Goal: Information Seeking & Learning: Learn about a topic

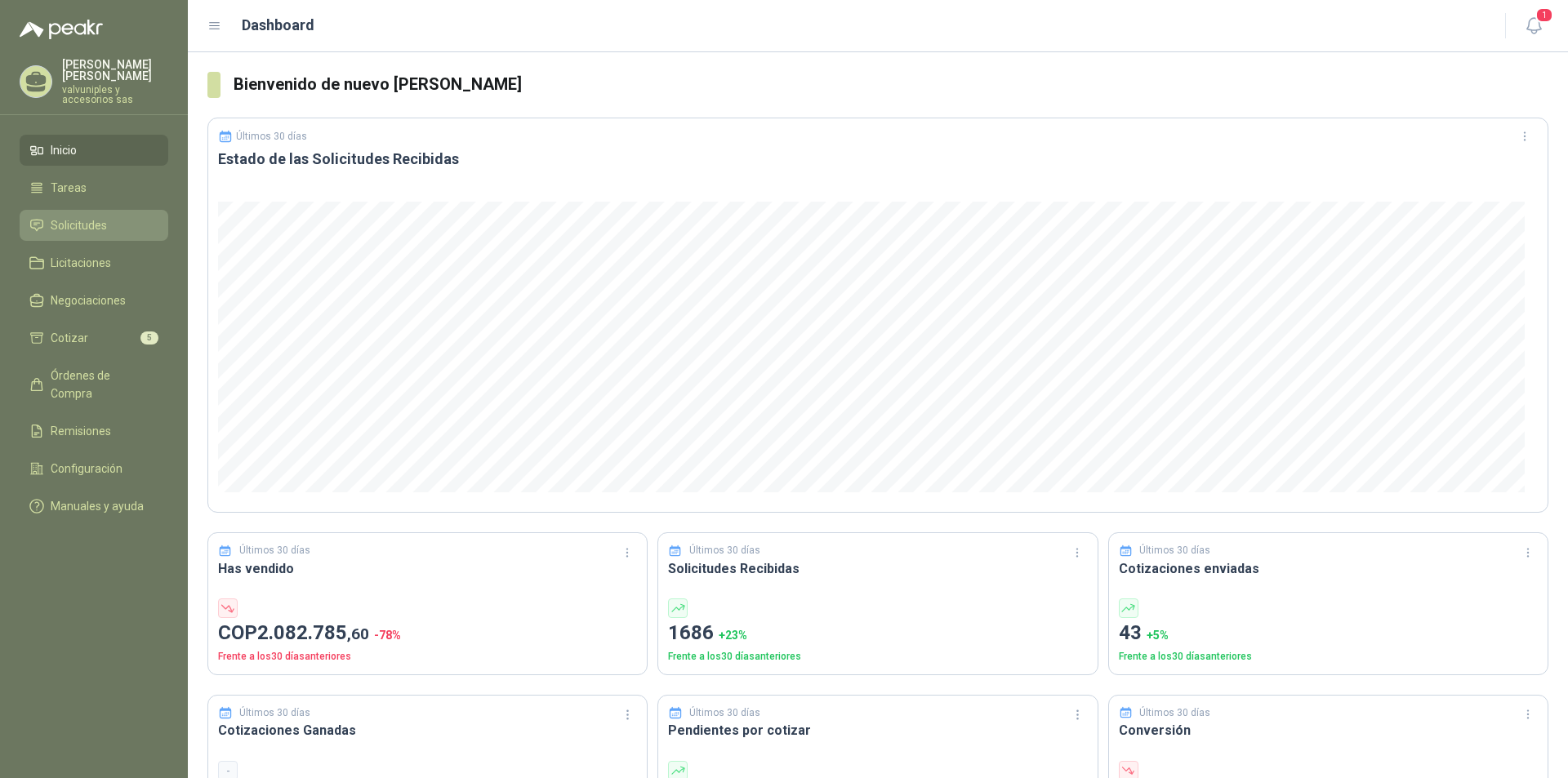
click at [85, 216] on span "Solicitudes" at bounding box center [78, 226] width 56 height 18
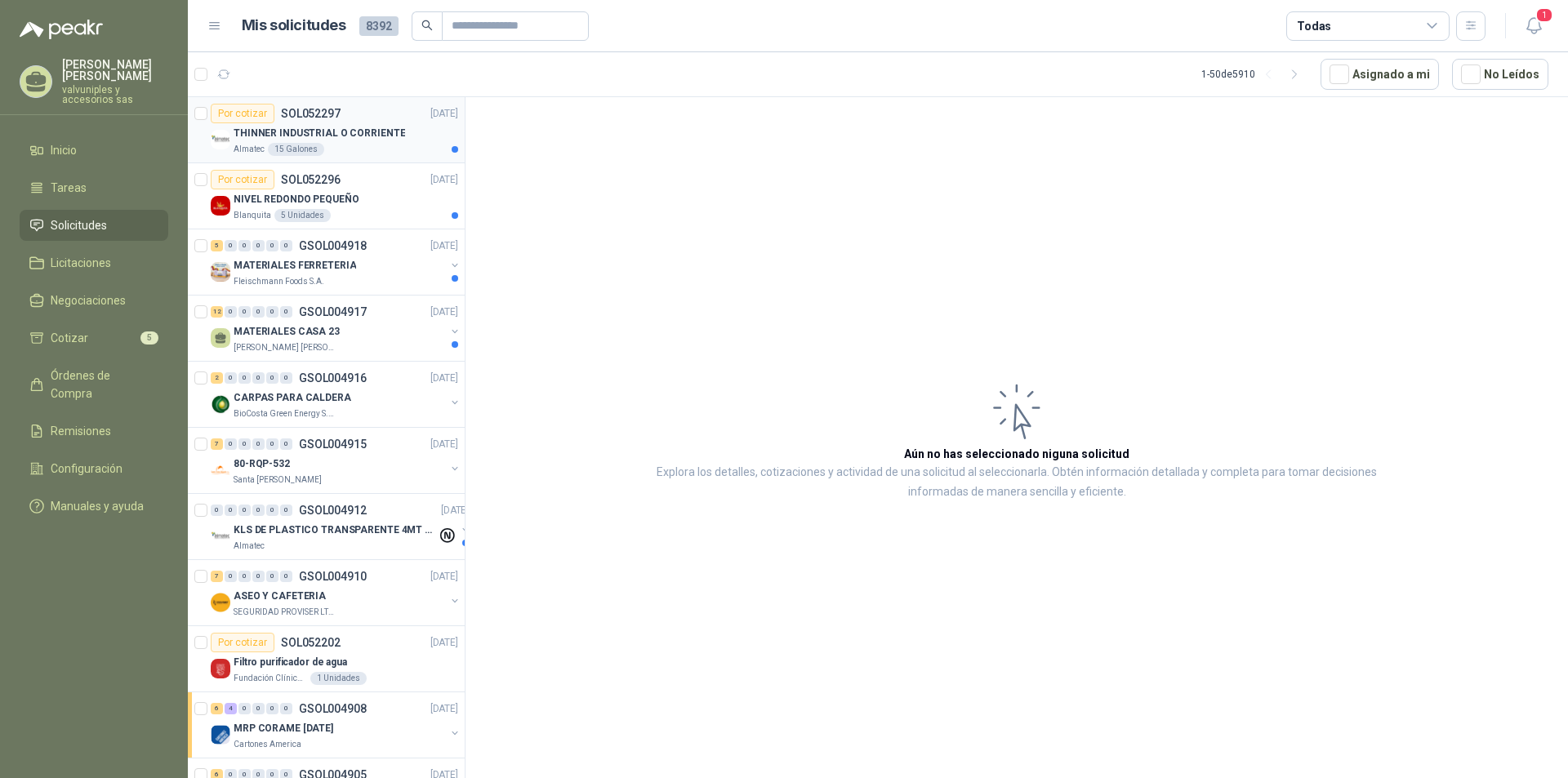
click at [270, 126] on p "THINNER INDUSTRIAL O CORRIENTE" at bounding box center [319, 134] width 171 height 16
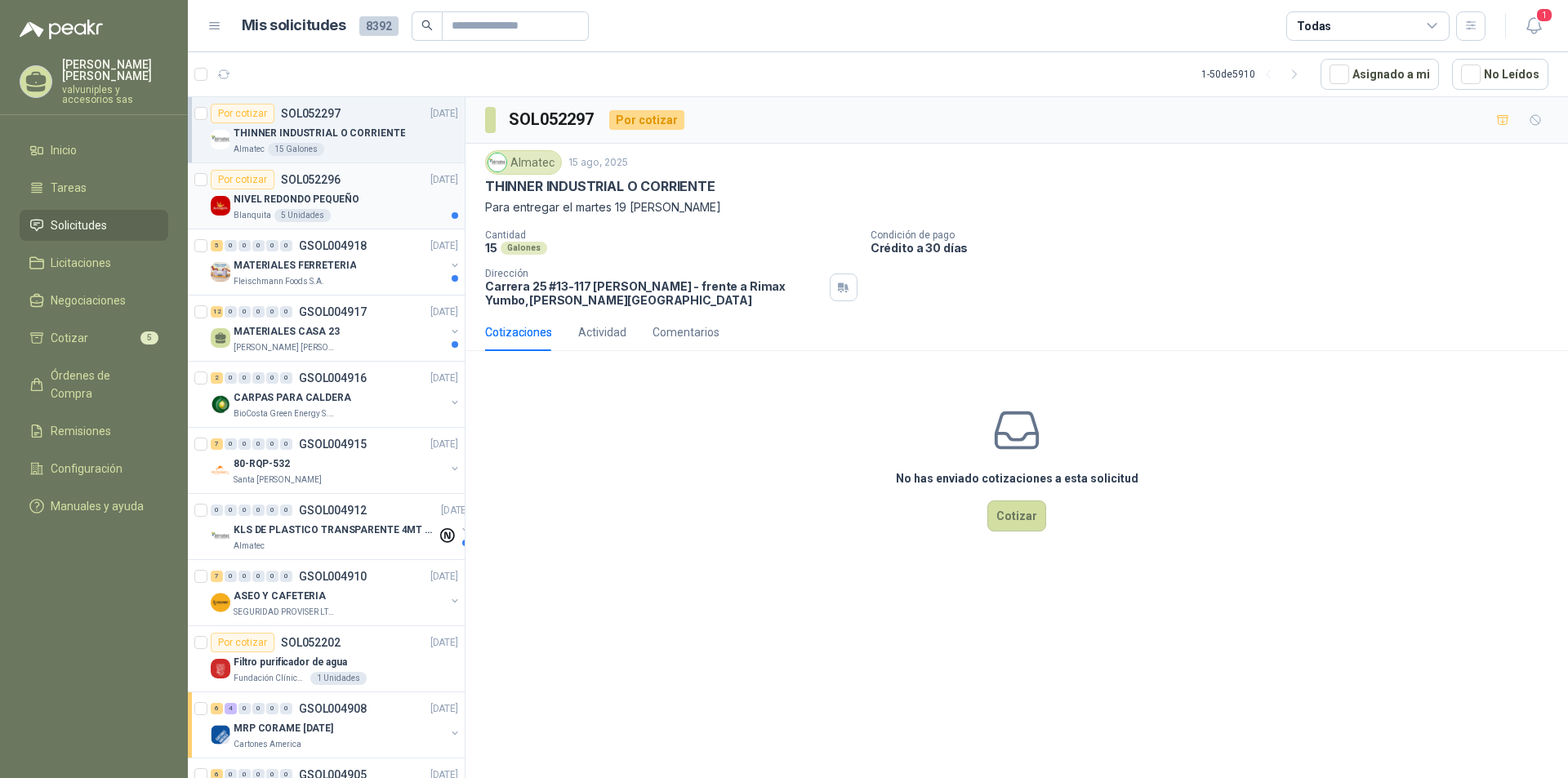
click at [296, 205] on p "NIVEL REDONDO PEQUEÑO" at bounding box center [296, 199] width 125 height 16
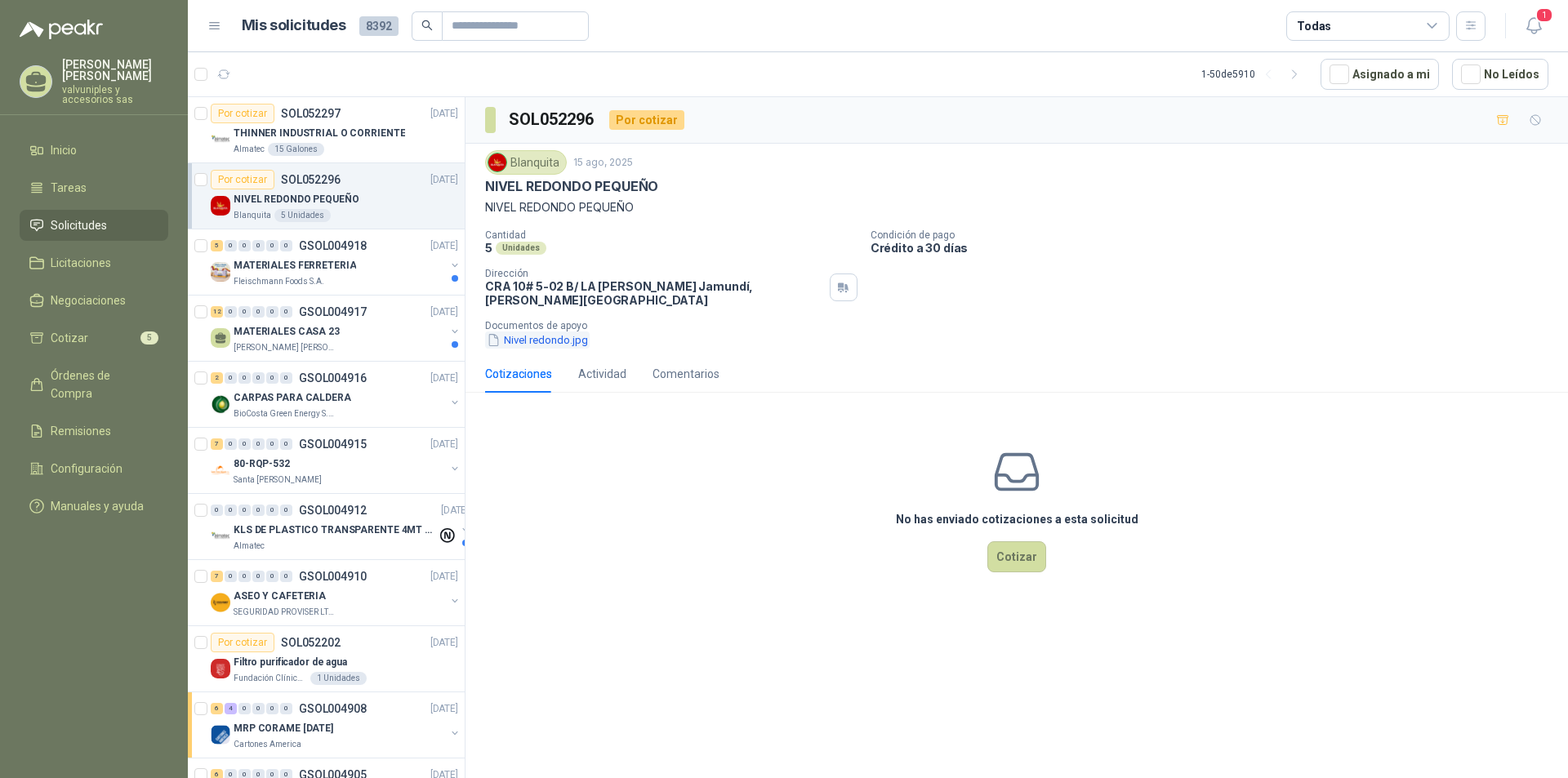
click at [521, 331] on button "Nivel redondo.jpg" at bounding box center [538, 340] width 105 height 17
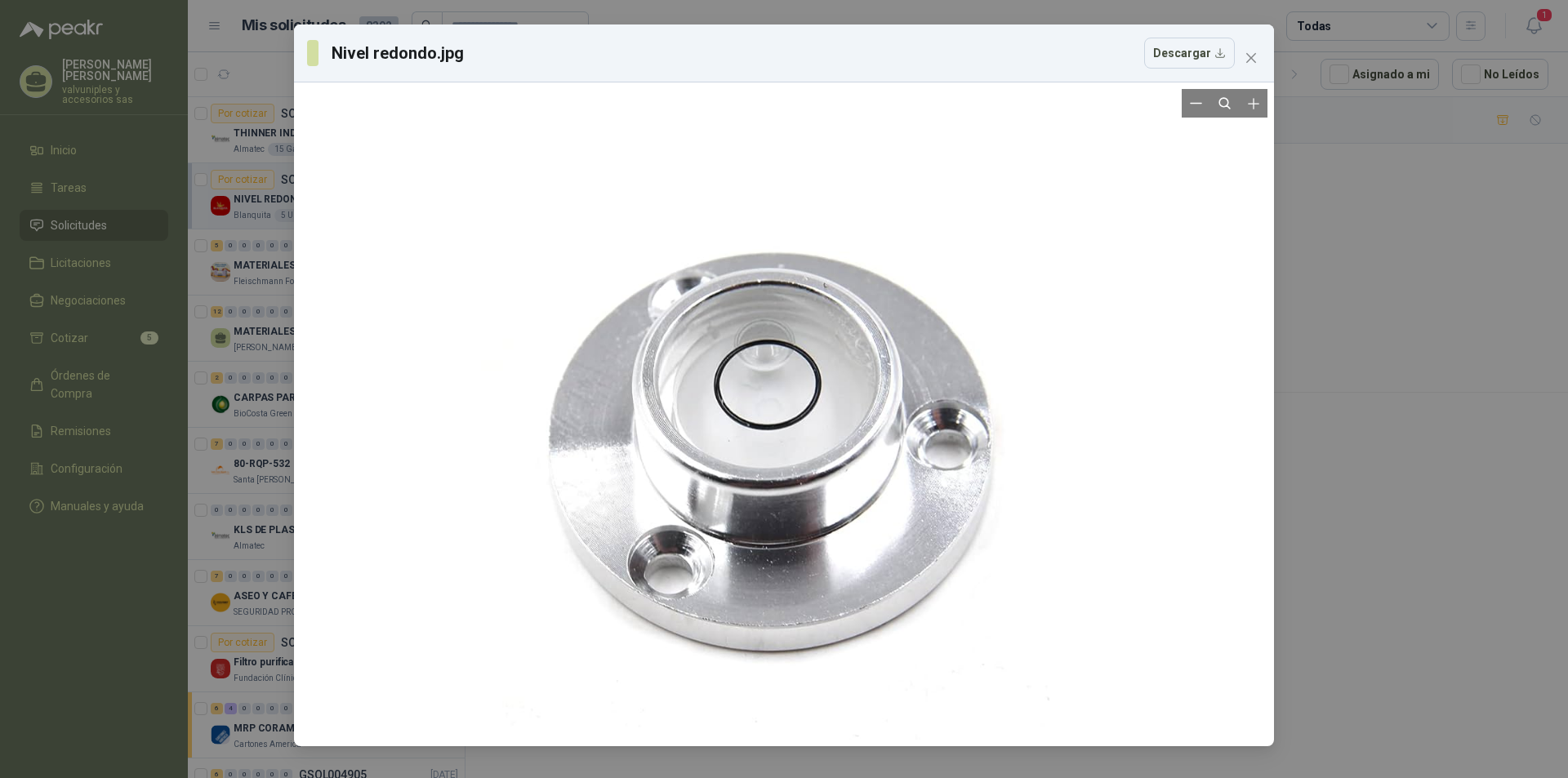
click at [805, 401] on div at bounding box center [784, 414] width 606 height 651
click at [1261, 109] on button "Zoom in" at bounding box center [1252, 103] width 29 height 29
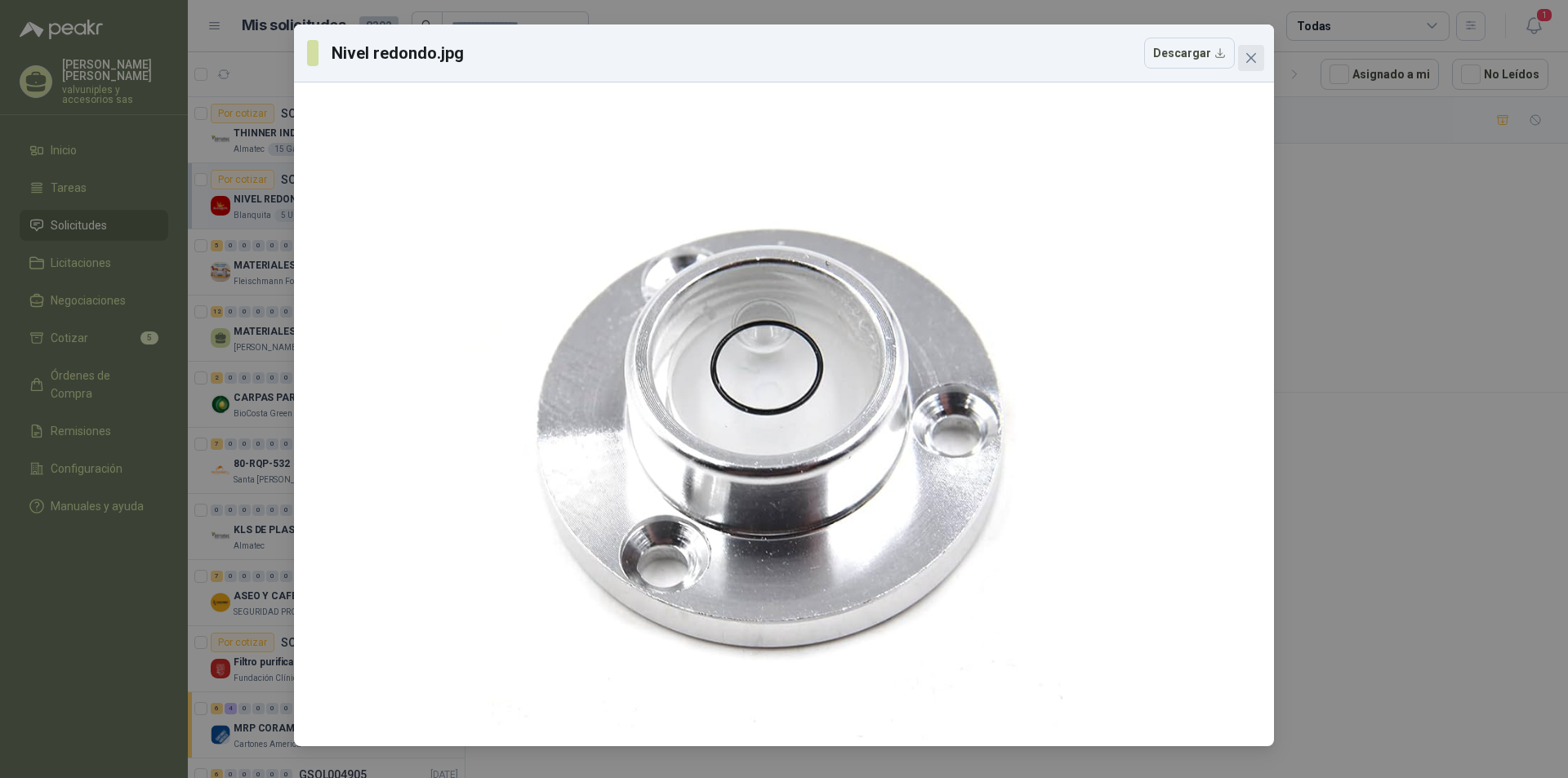
click at [1245, 57] on icon "close" at bounding box center [1251, 58] width 13 height 13
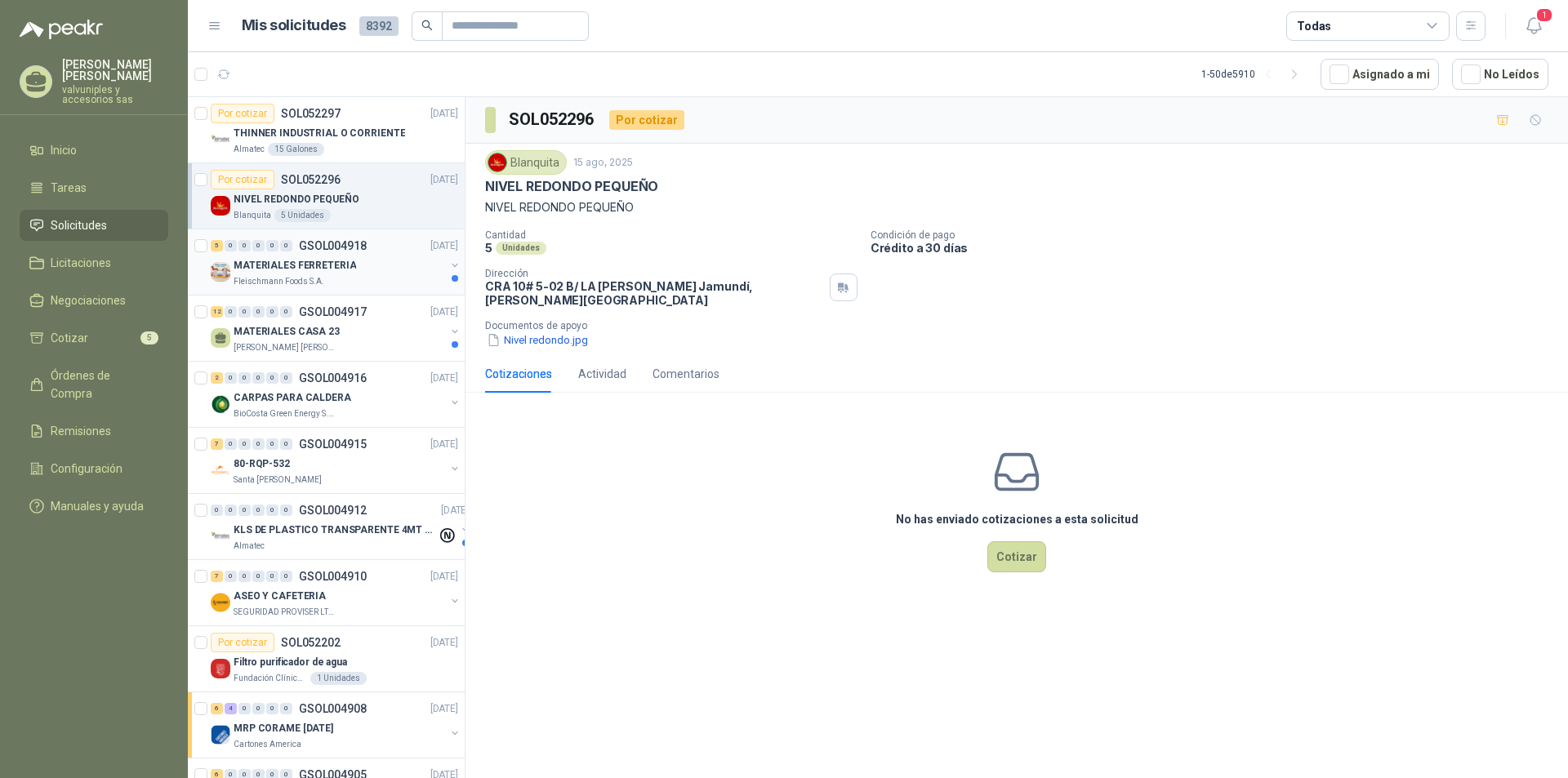
click at [268, 266] on p "MATERIALES FERRETERIA" at bounding box center [295, 265] width 122 height 16
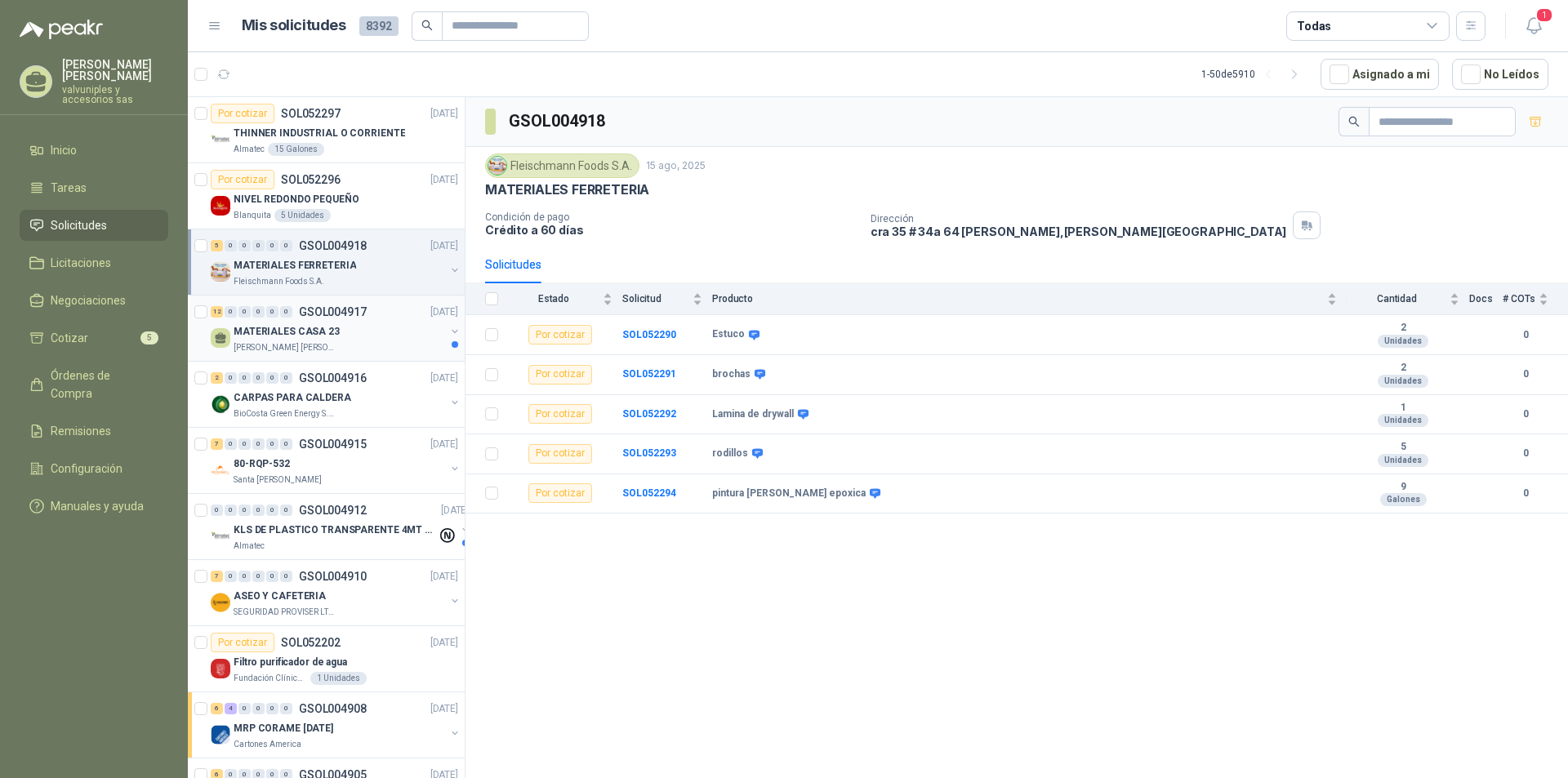
click at [285, 332] on p "MATERIALES CASA 23" at bounding box center [286, 331] width 106 height 16
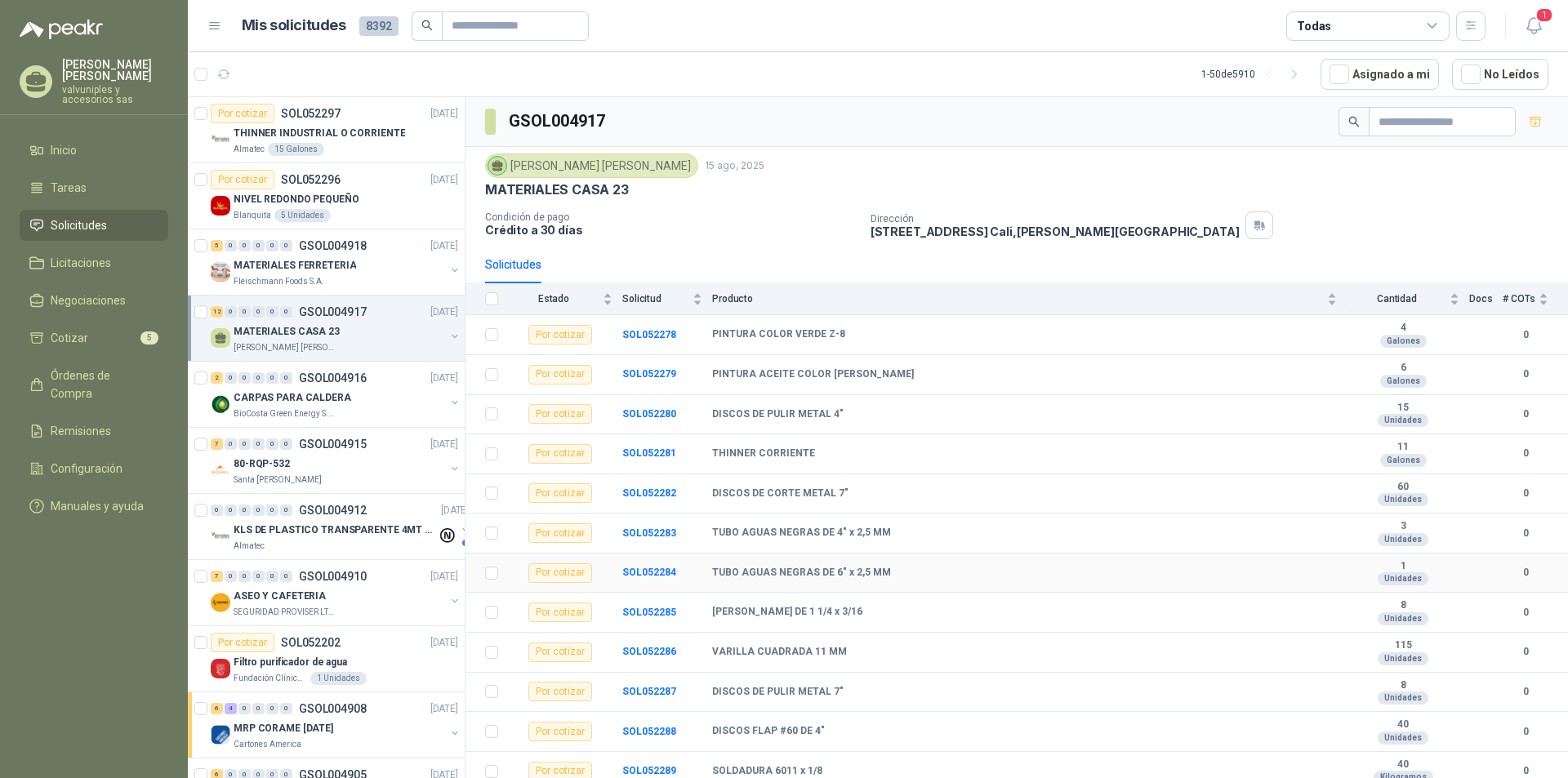
scroll to position [7, 0]
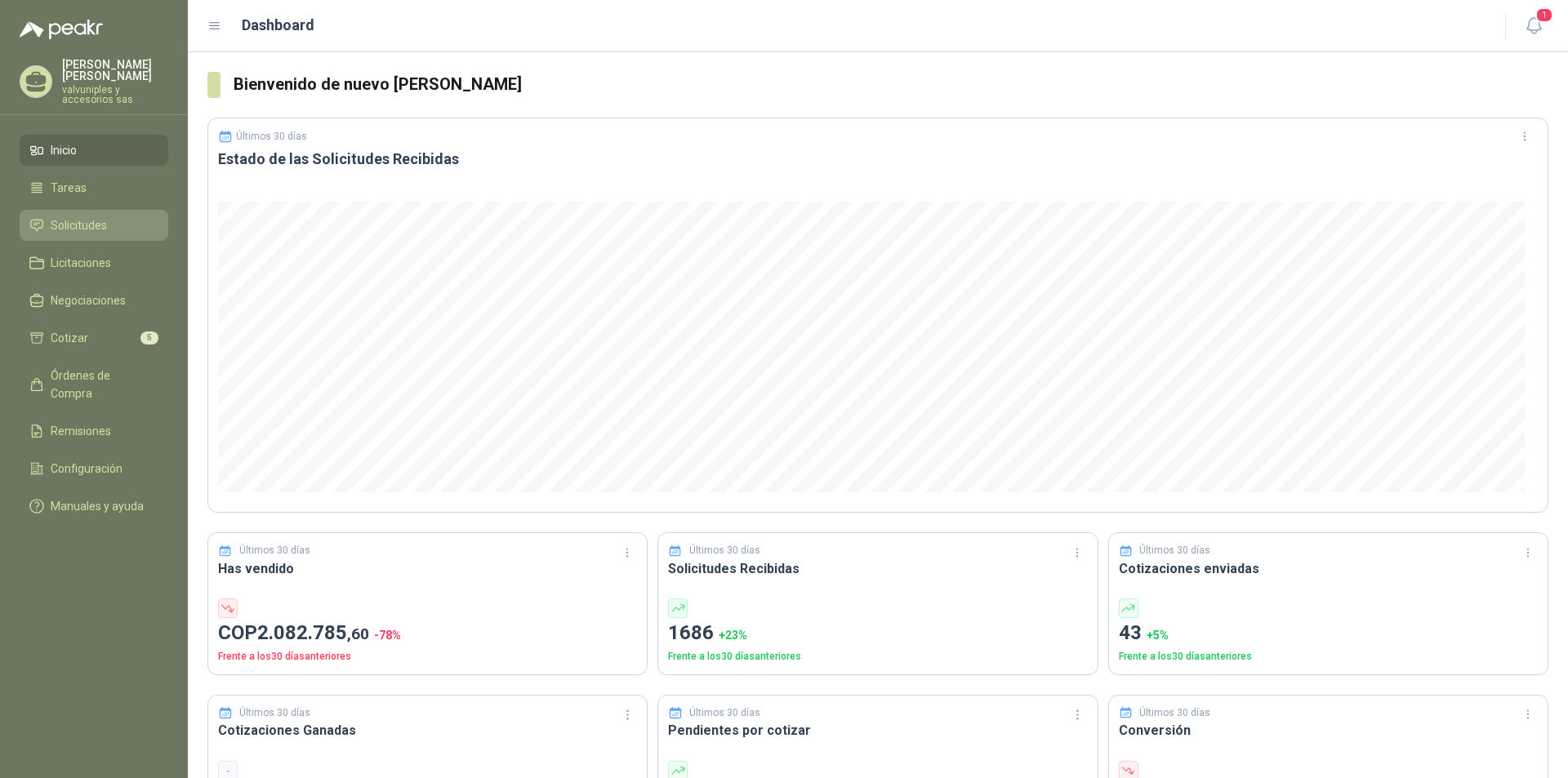
click at [82, 216] on span "Solicitudes" at bounding box center [78, 226] width 56 height 18
